Goal: Information Seeking & Learning: Learn about a topic

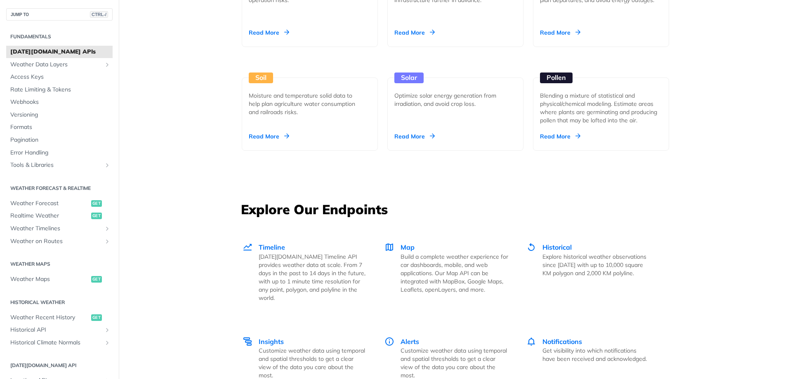
scroll to position [1072, 0]
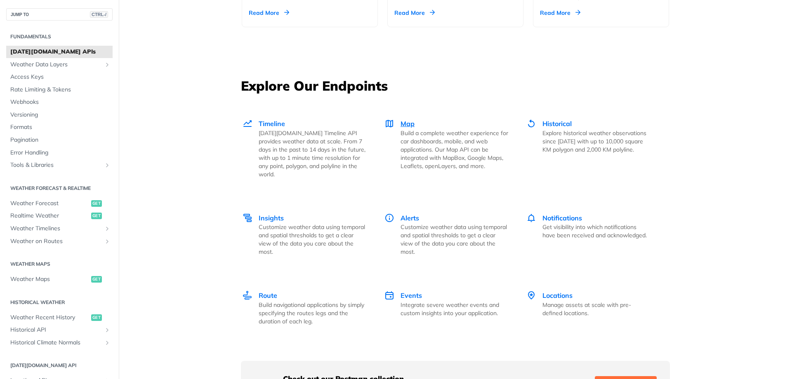
click at [436, 145] on p "Build a complete weather experience for car dashboards, mobile, and web applica…" at bounding box center [455, 149] width 108 height 41
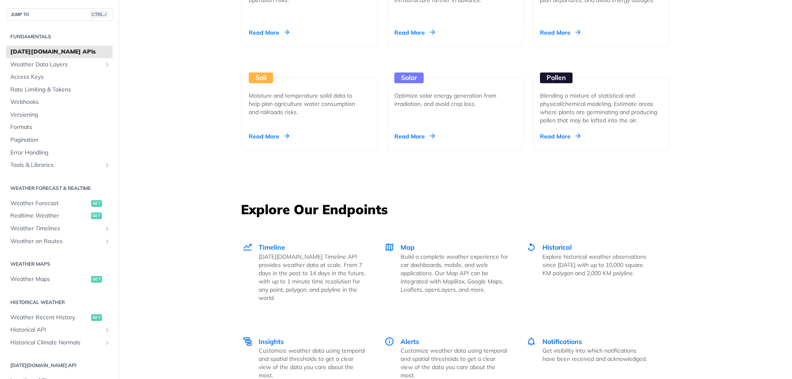
scroll to position [1072, 0]
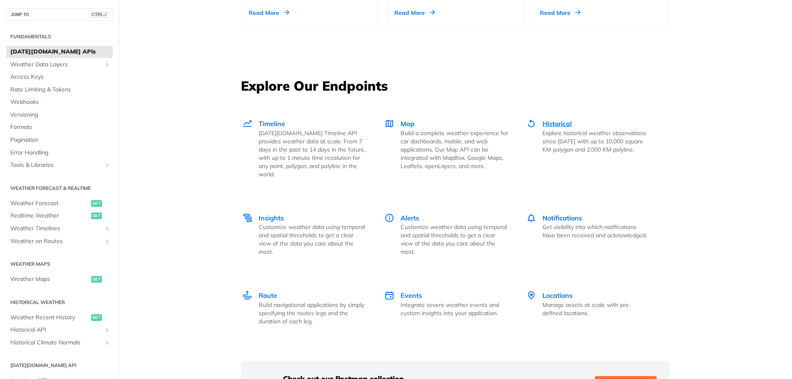
click at [549, 147] on p "Explore historical weather observations since [DATE] with up to 10,000 square K…" at bounding box center [596, 141] width 108 height 25
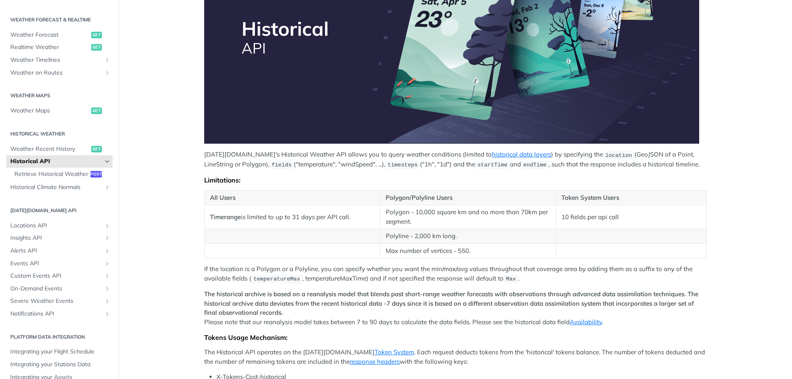
scroll to position [165, 0]
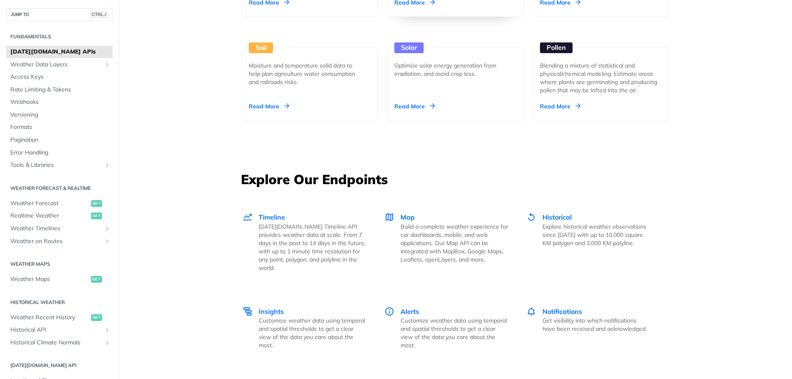
scroll to position [1031, 0]
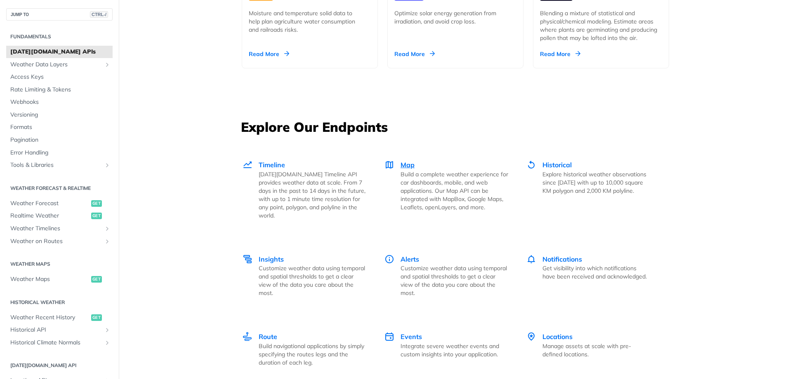
click at [428, 205] on p "Build a complete weather experience for car dashboards, mobile, and web applica…" at bounding box center [455, 190] width 108 height 41
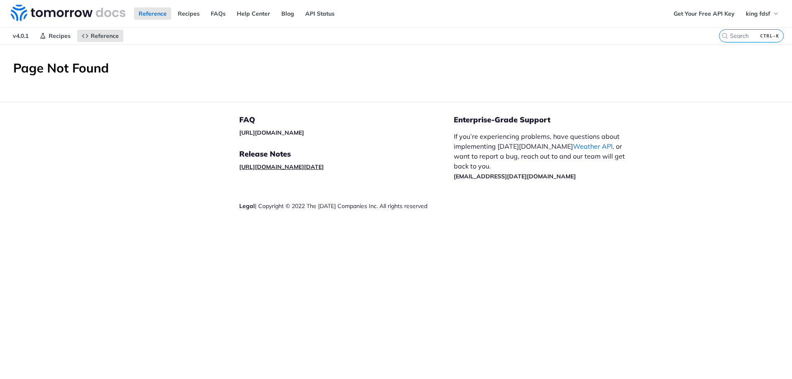
click at [324, 170] on link "[URL][DOMAIN_NAME][DATE]" at bounding box center [281, 166] width 85 height 7
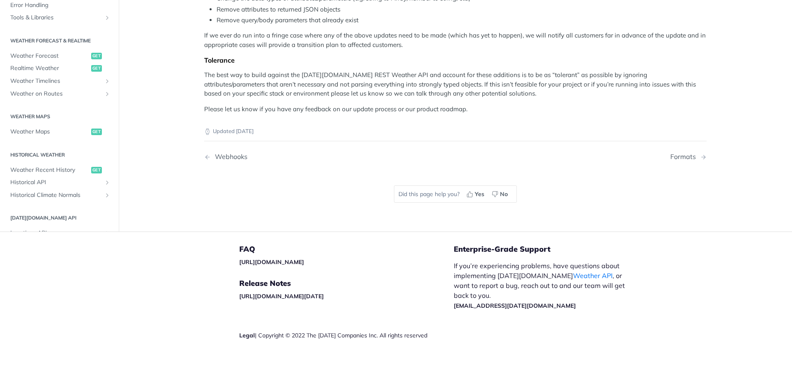
scroll to position [264, 0]
click at [19, 127] on span "Weather Maps" at bounding box center [49, 131] width 79 height 8
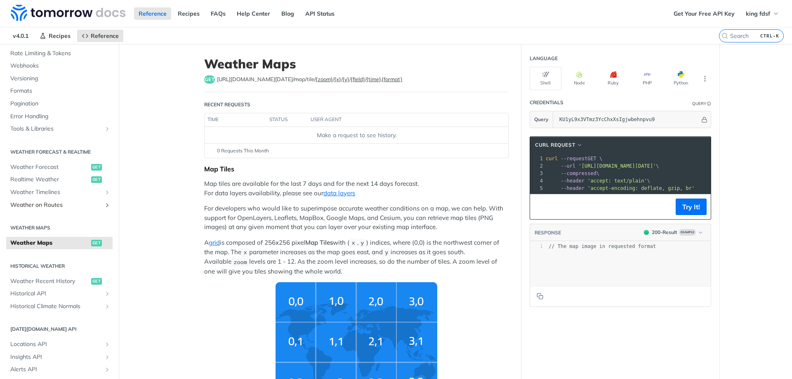
scroll to position [124, 0]
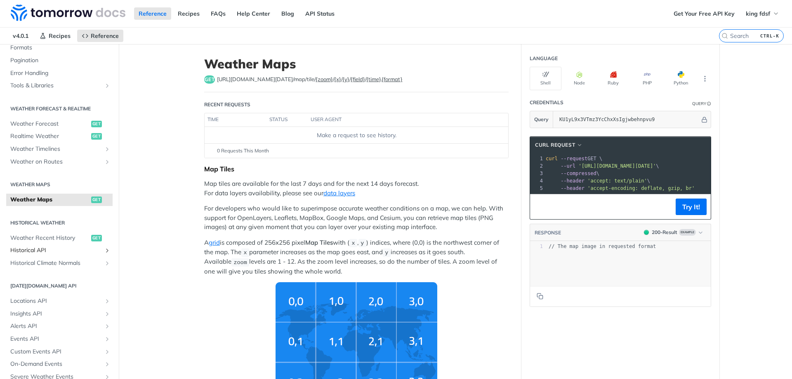
click at [104, 251] on icon "Show subpages for Historical API" at bounding box center [107, 250] width 7 height 7
click at [47, 240] on span "Weather Recent History" at bounding box center [49, 238] width 79 height 8
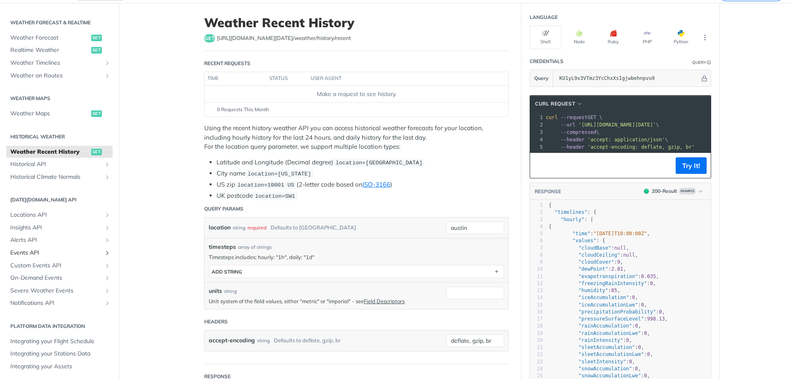
scroll to position [82, 0]
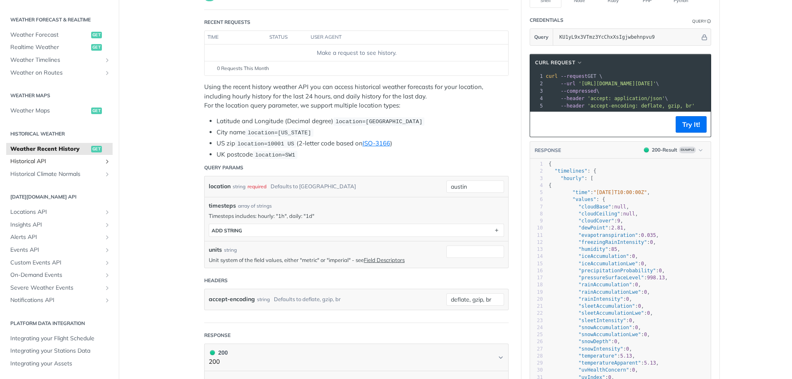
click at [45, 162] on span "Historical API" at bounding box center [56, 162] width 92 height 8
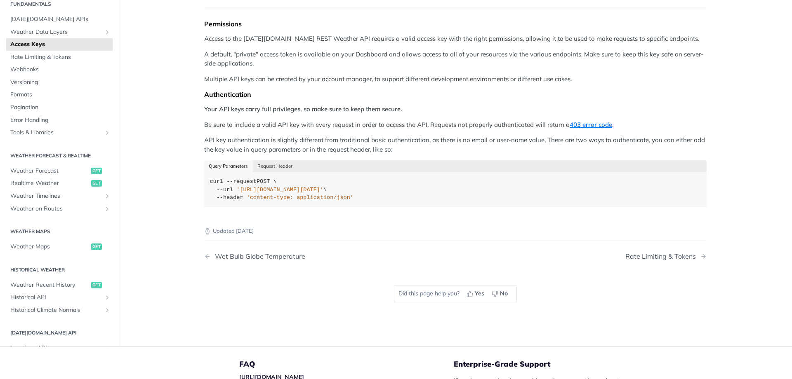
scroll to position [69, 0]
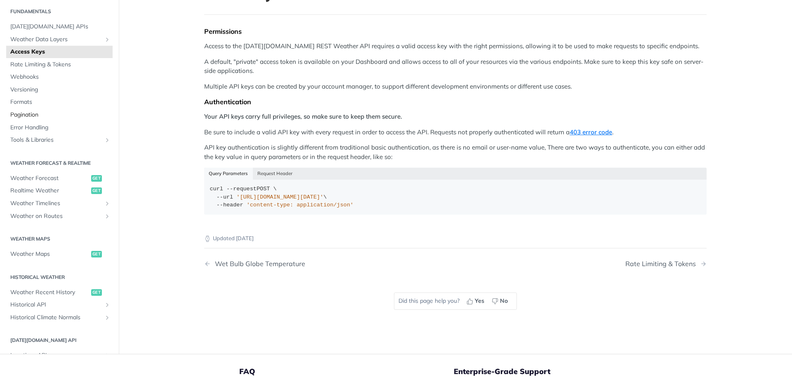
click at [49, 117] on span "Pagination" at bounding box center [60, 115] width 100 height 8
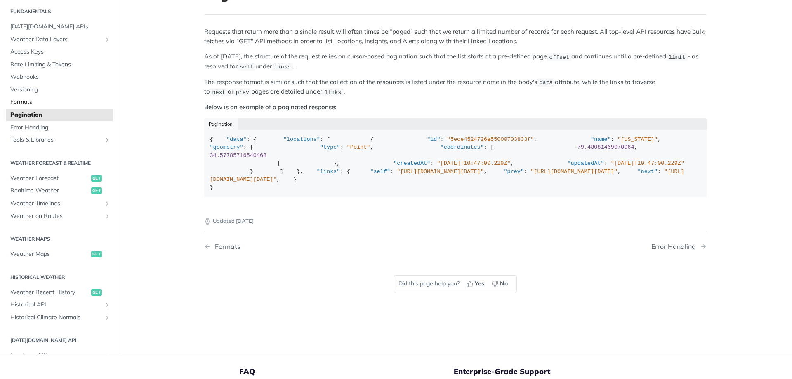
click at [54, 106] on span "Formats" at bounding box center [60, 102] width 100 height 8
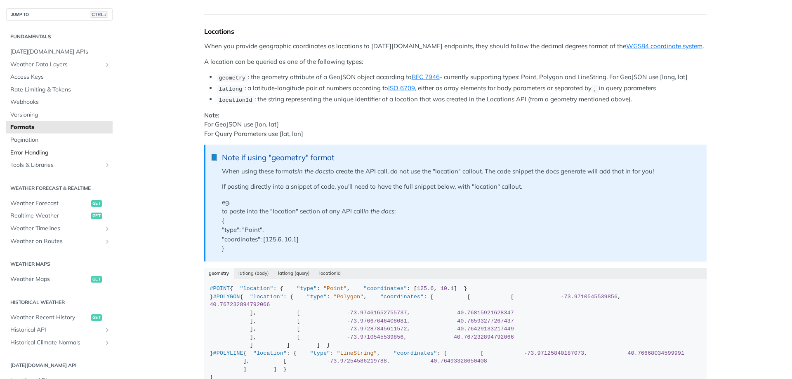
click at [47, 150] on span "Error Handling" at bounding box center [60, 153] width 100 height 8
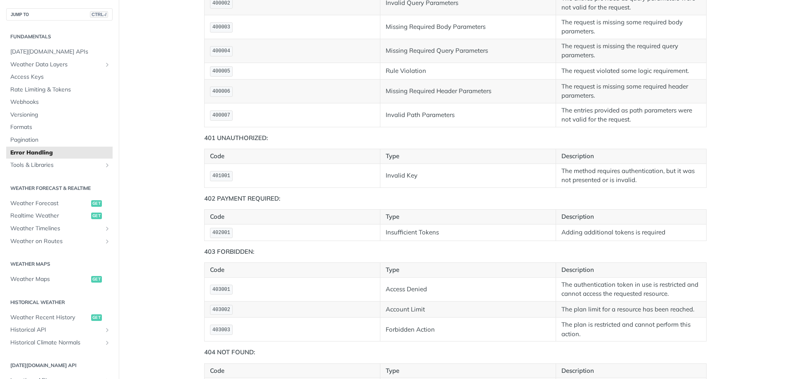
scroll to position [317, 0]
click at [401, 240] on td "Insufficient Tokens" at bounding box center [468, 232] width 176 height 16
click at [636, 240] on td "Adding additional tokens is required" at bounding box center [631, 232] width 151 height 16
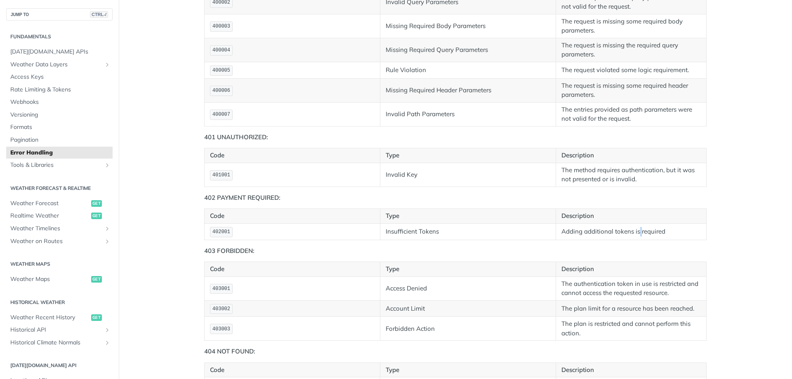
click at [636, 240] on td "Adding additional tokens is required" at bounding box center [631, 232] width 151 height 16
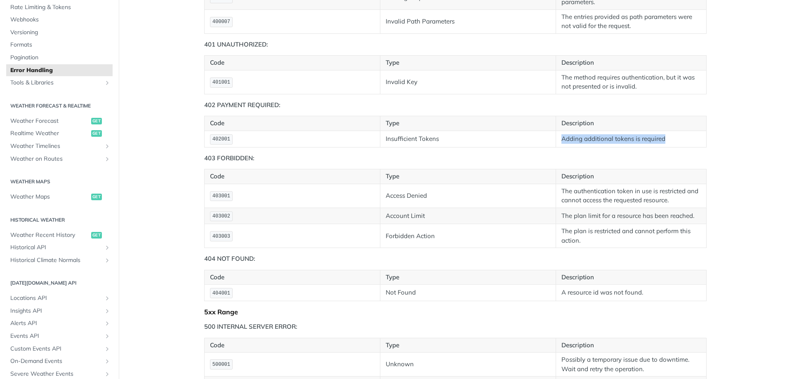
scroll to position [408, 0]
click at [580, 209] on td "The authentication token in use is restricted and cannot access the requested r…" at bounding box center [631, 197] width 151 height 24
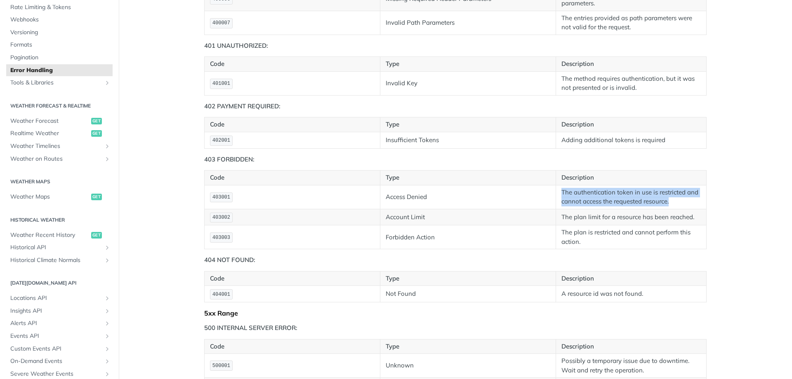
click at [580, 209] on td "The authentication token in use is restricted and cannot access the requested r…" at bounding box center [631, 197] width 151 height 24
click at [597, 226] on td "The plan limit for a resource has been reached." at bounding box center [631, 217] width 151 height 16
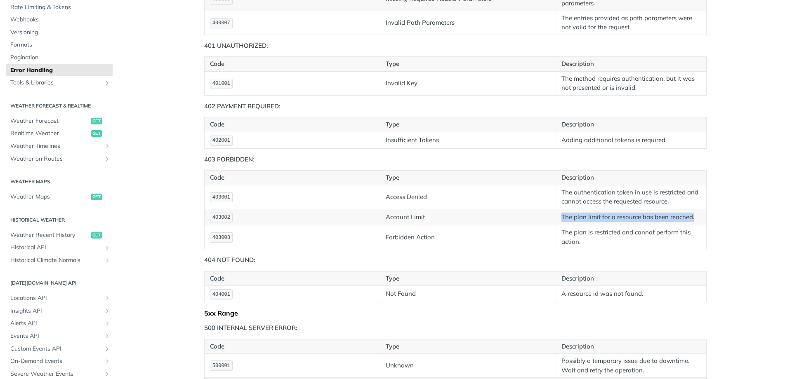
click at [597, 226] on td "The plan limit for a resource has been reached." at bounding box center [631, 217] width 151 height 16
click at [617, 250] on td "The plan is restricted and cannot perform this action." at bounding box center [631, 238] width 151 height 24
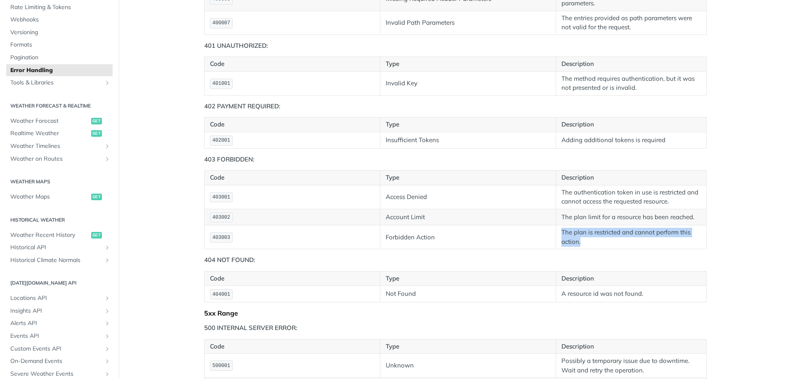
click at [617, 250] on td "The plan is restricted and cannot perform this action." at bounding box center [631, 238] width 151 height 24
click at [645, 303] on td "A resource id was not found." at bounding box center [631, 294] width 151 height 16
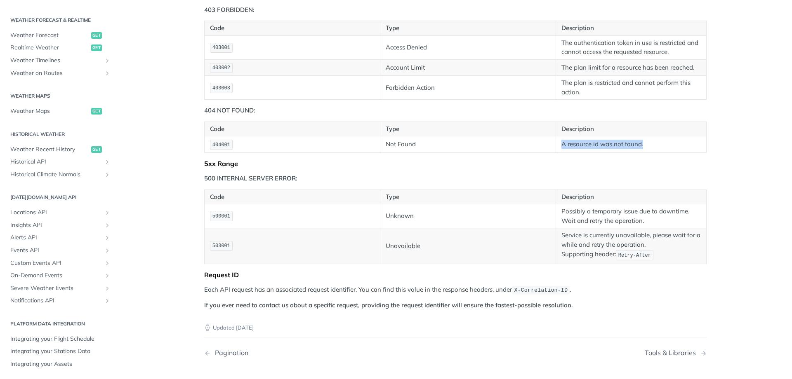
scroll to position [536, 0]
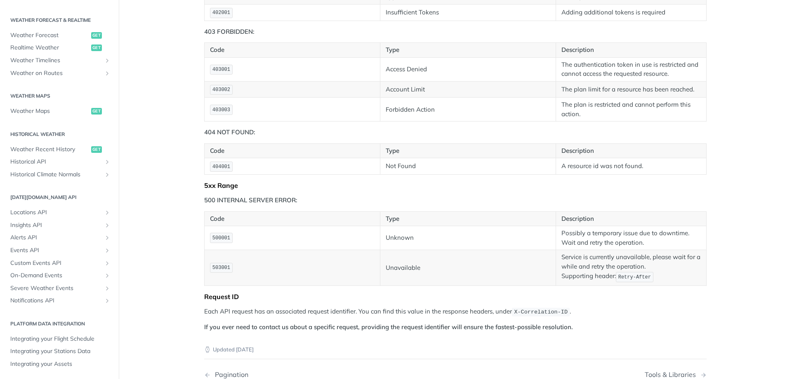
click at [20, 119] on div "Fundamentals Tomorrow.io APIs Weather Data Layers Core Probabilistic Forecastin…" at bounding box center [59, 116] width 119 height 528
click at [30, 149] on span "Weather Recent History" at bounding box center [49, 150] width 79 height 8
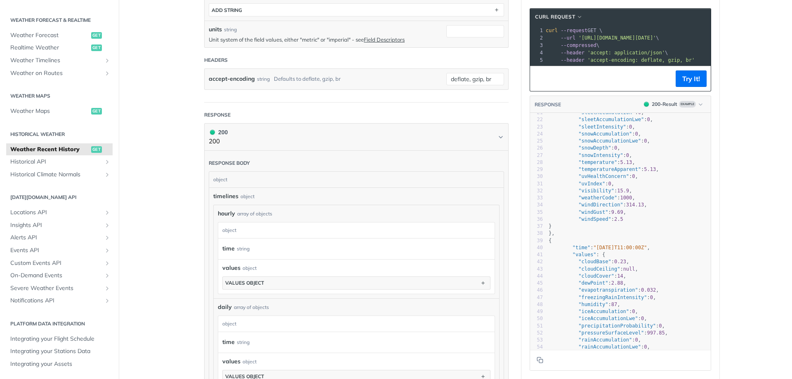
scroll to position [206, 0]
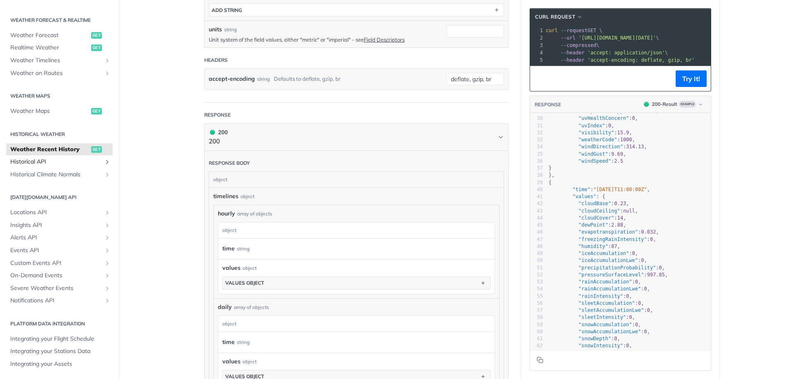
click at [24, 160] on span "Historical API" at bounding box center [56, 162] width 92 height 8
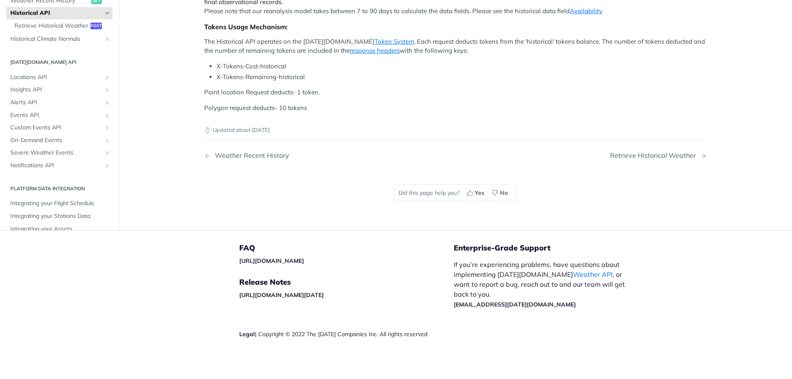
scroll to position [303, 0]
click at [43, 43] on span "Historical Climate Normals" at bounding box center [56, 39] width 92 height 8
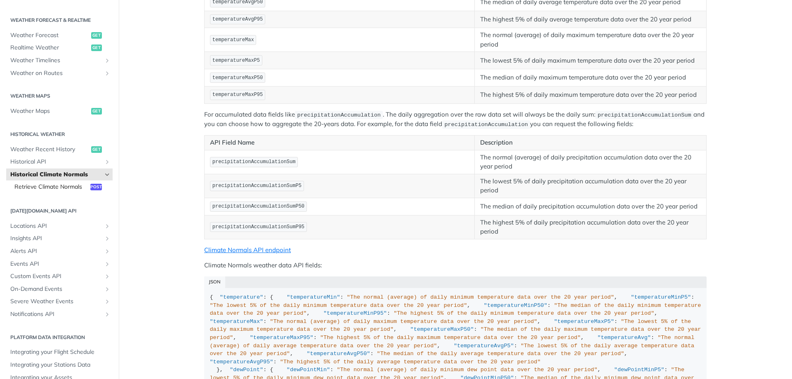
click at [51, 186] on span "Retrieve Climate Normals" at bounding box center [51, 187] width 74 height 8
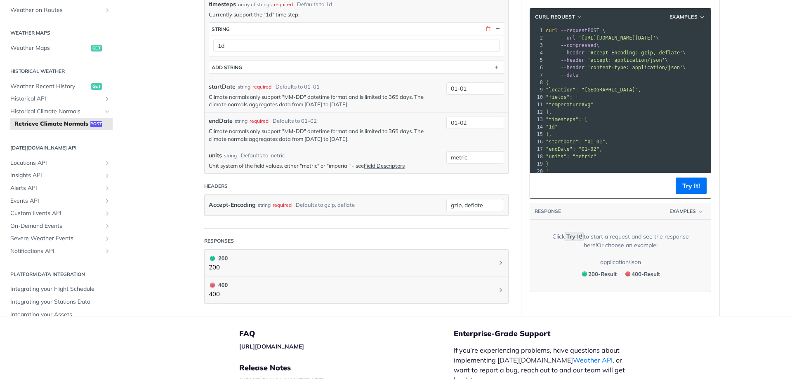
scroll to position [303, 0]
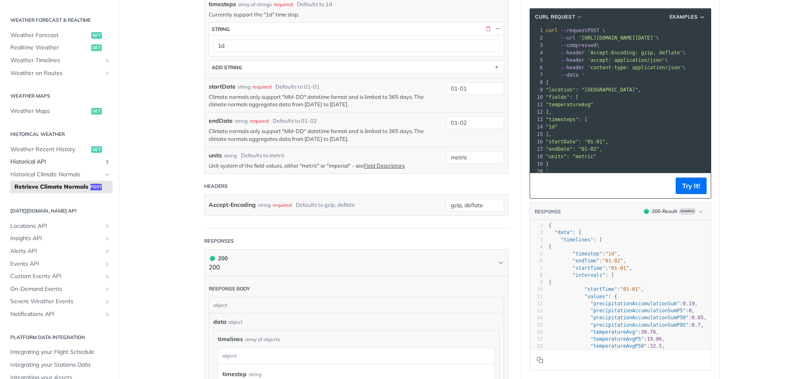
click at [64, 162] on span "Historical API" at bounding box center [56, 162] width 92 height 8
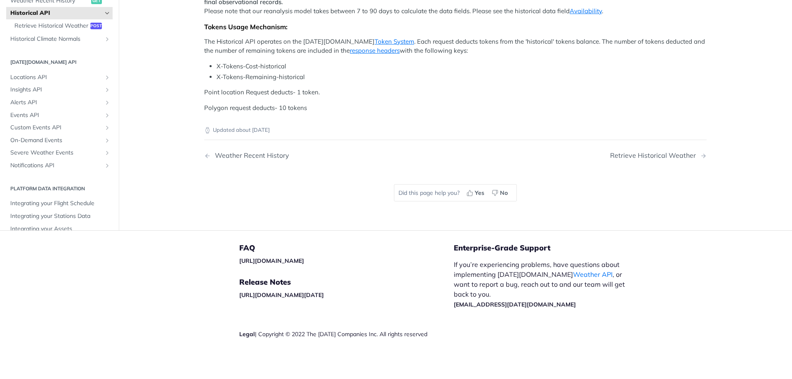
scroll to position [391, 0]
click at [70, 30] on span "Retrieve Historical Weather" at bounding box center [51, 26] width 74 height 8
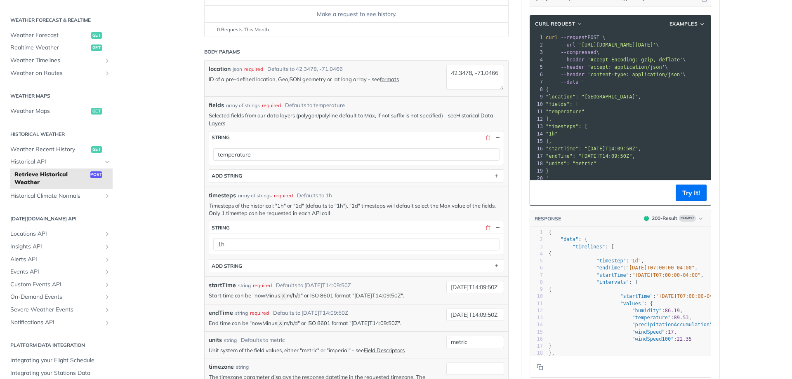
scroll to position [39, 0]
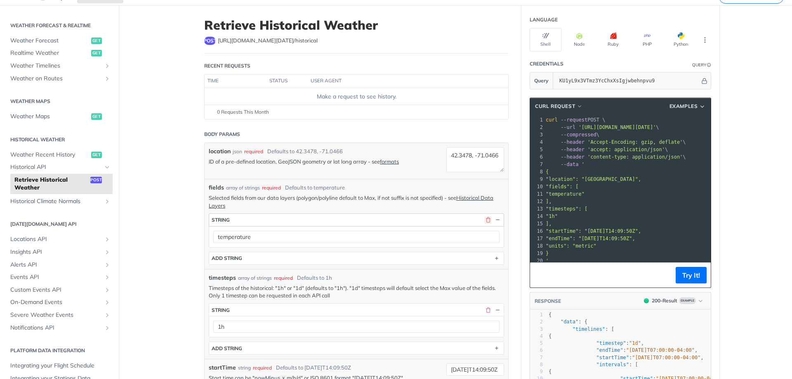
click at [485, 219] on button "button" at bounding box center [487, 220] width 7 height 7
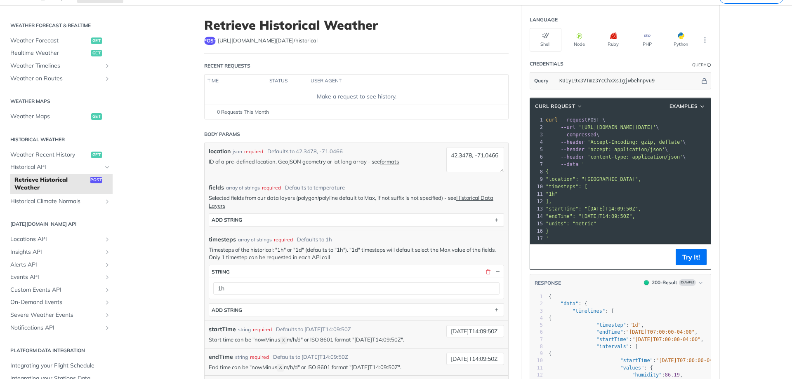
click at [498, 212] on div "fields * ADD string" at bounding box center [356, 218] width 295 height 17
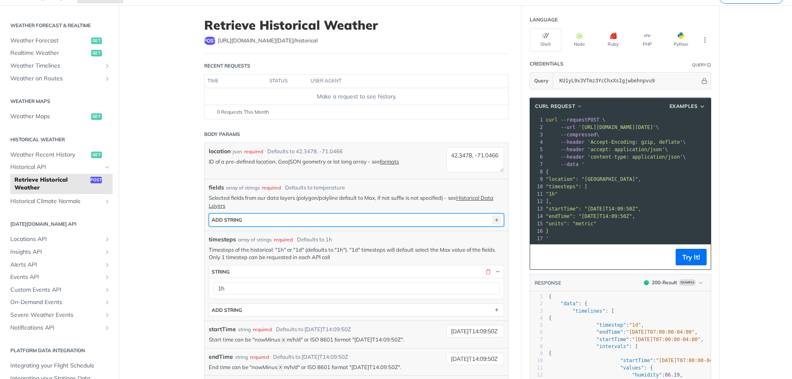
click at [494, 219] on icon "button" at bounding box center [496, 220] width 9 height 9
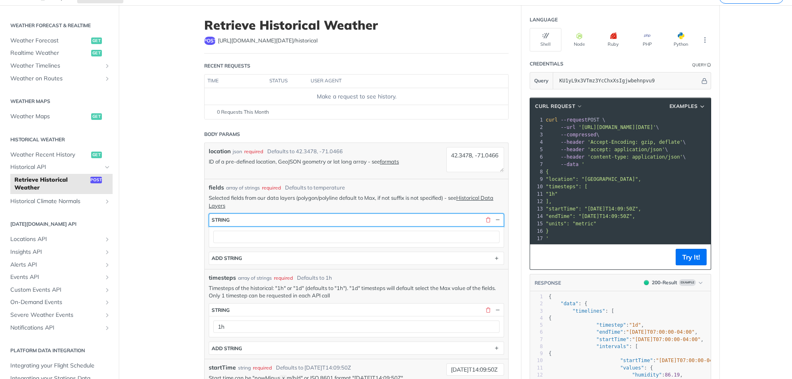
click at [482, 221] on div "button" at bounding box center [491, 220] width 19 height 7
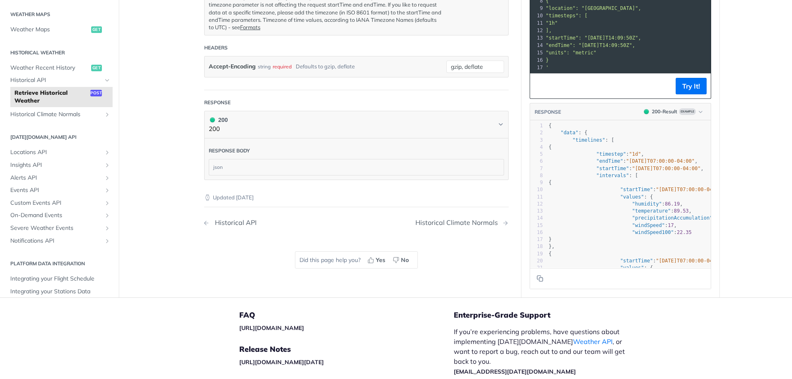
scroll to position [495, 0]
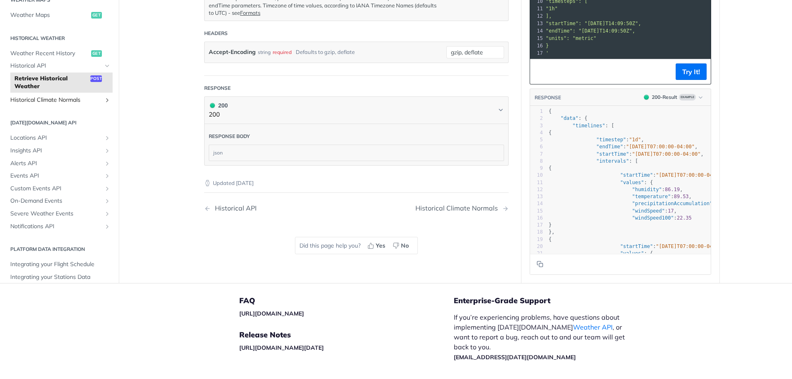
click at [72, 104] on link "Historical Climate Normals" at bounding box center [59, 100] width 106 height 12
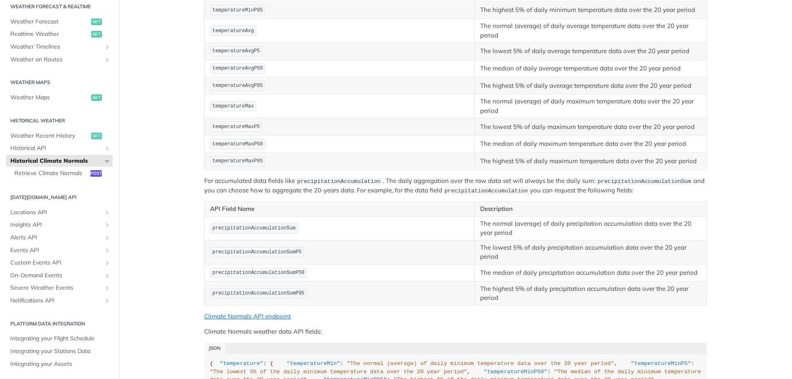
scroll to position [190, 0]
click at [60, 288] on span "Severe Weather Events" at bounding box center [56, 288] width 92 height 8
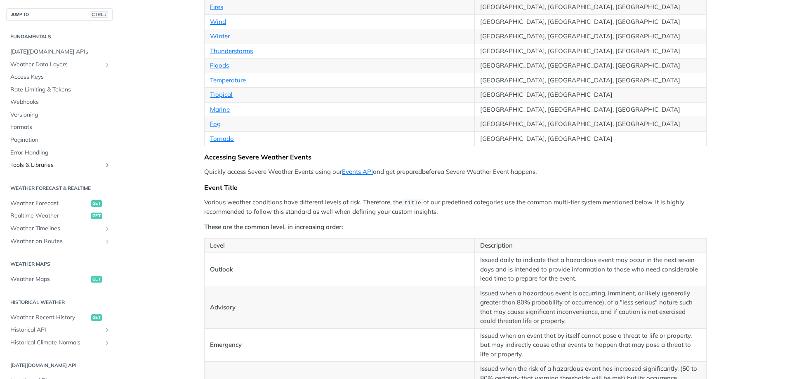
click at [63, 163] on span "Tools & Libraries" at bounding box center [56, 165] width 92 height 8
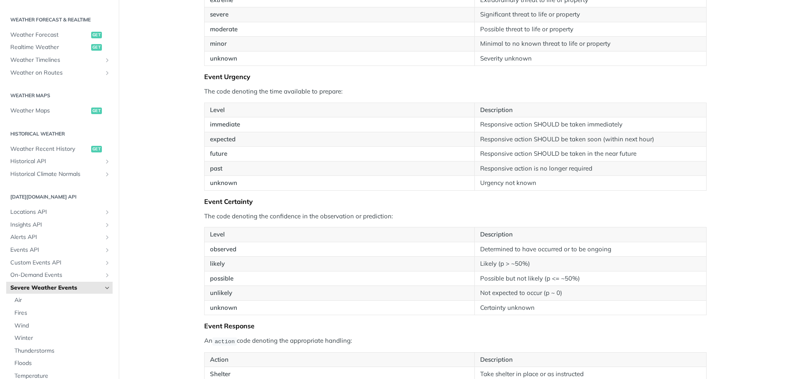
scroll to position [1155, 0]
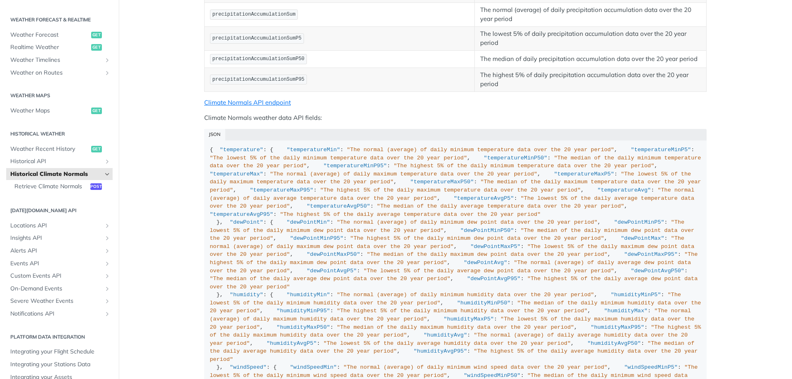
scroll to position [454, 0]
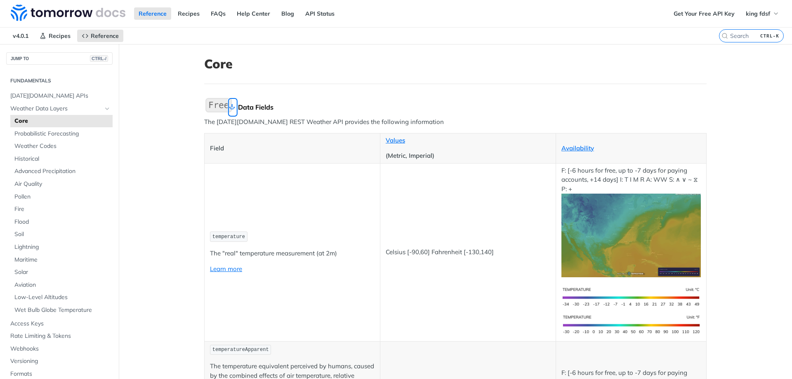
click at [229, 108] on link "Skip link to Data Fields" at bounding box center [232, 107] width 7 height 16
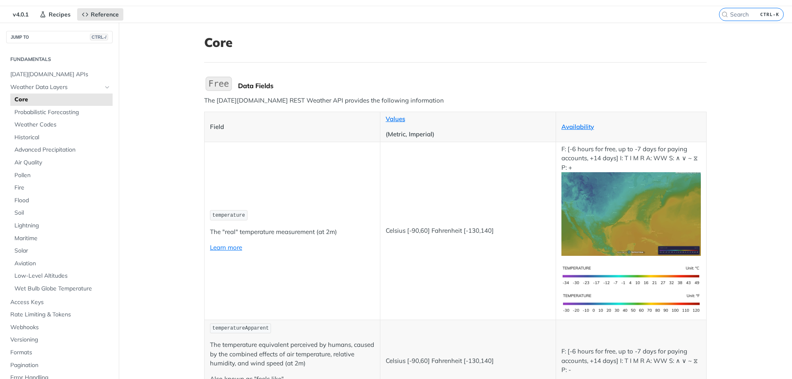
scroll to position [20, 0]
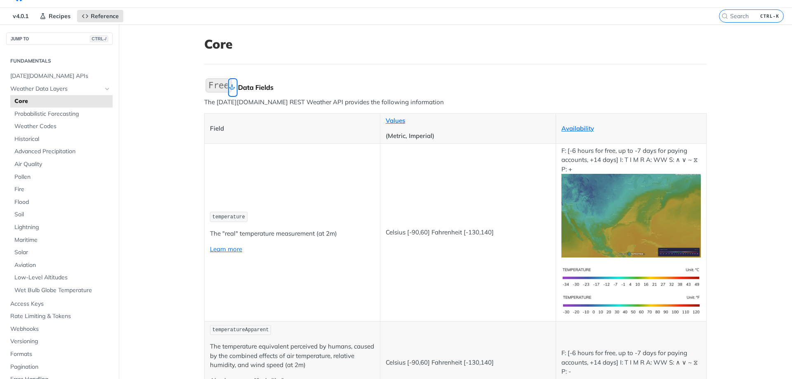
click at [229, 87] on link "Skip link to Data Fields" at bounding box center [232, 88] width 7 height 16
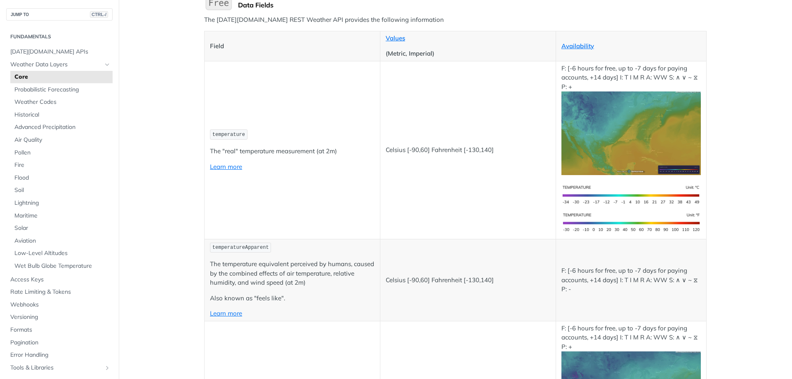
scroll to position [61, 0]
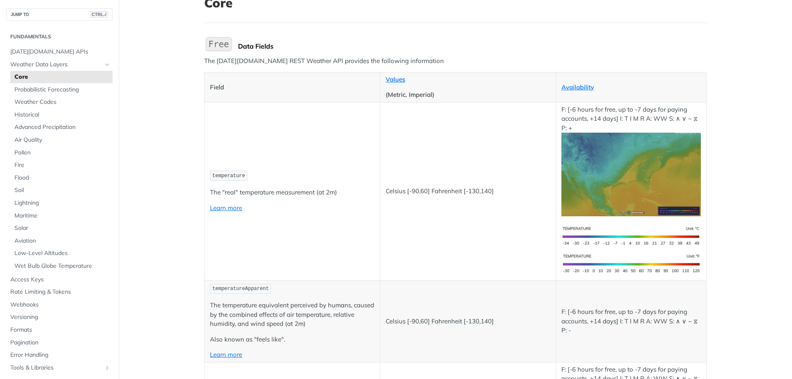
click at [297, 63] on p "The [DATE][DOMAIN_NAME] REST Weather API provides the following information" at bounding box center [455, 61] width 502 height 9
click at [390, 63] on p "The [DATE][DOMAIN_NAME] REST Weather API provides the following information" at bounding box center [455, 61] width 502 height 9
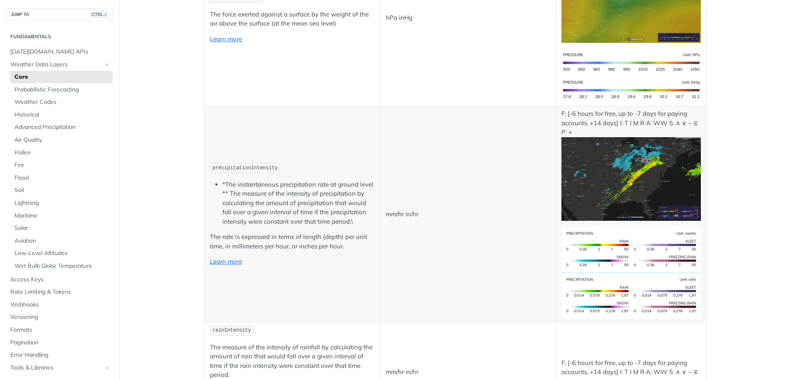
scroll to position [1381, 0]
